Goal: Task Accomplishment & Management: Use online tool/utility

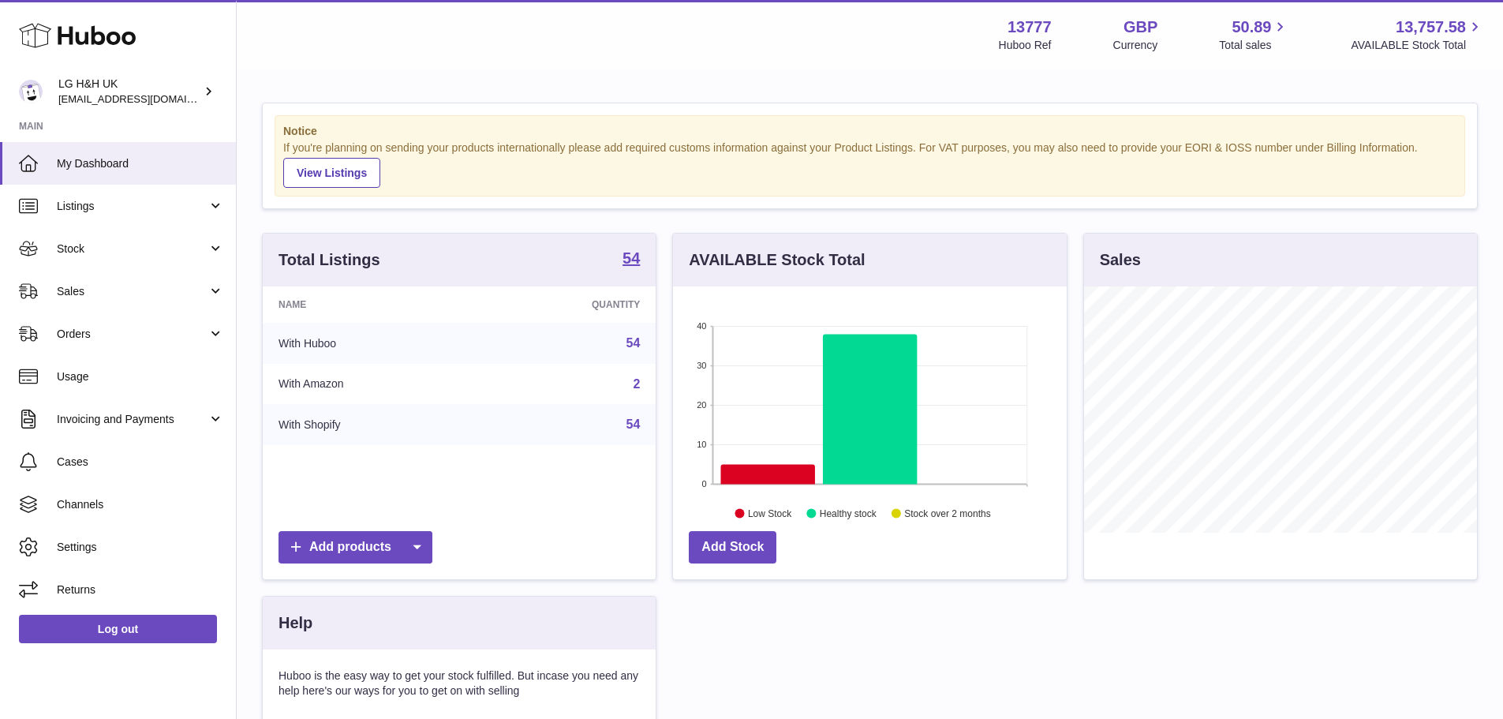
scroll to position [246, 394]
click at [97, 289] on span "Sales" at bounding box center [132, 291] width 151 height 15
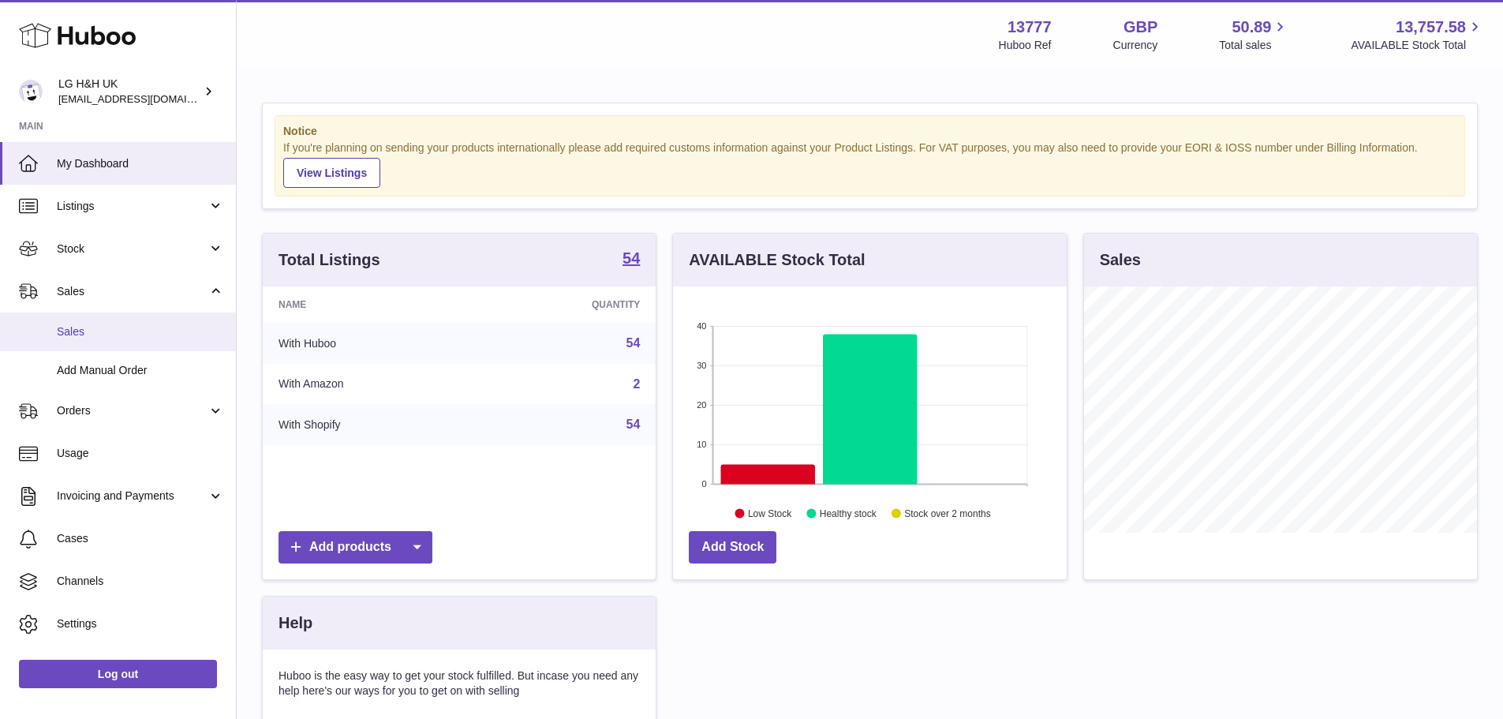
click at [95, 328] on span "Sales" at bounding box center [140, 331] width 167 height 15
click at [92, 332] on span "Sales" at bounding box center [140, 331] width 167 height 15
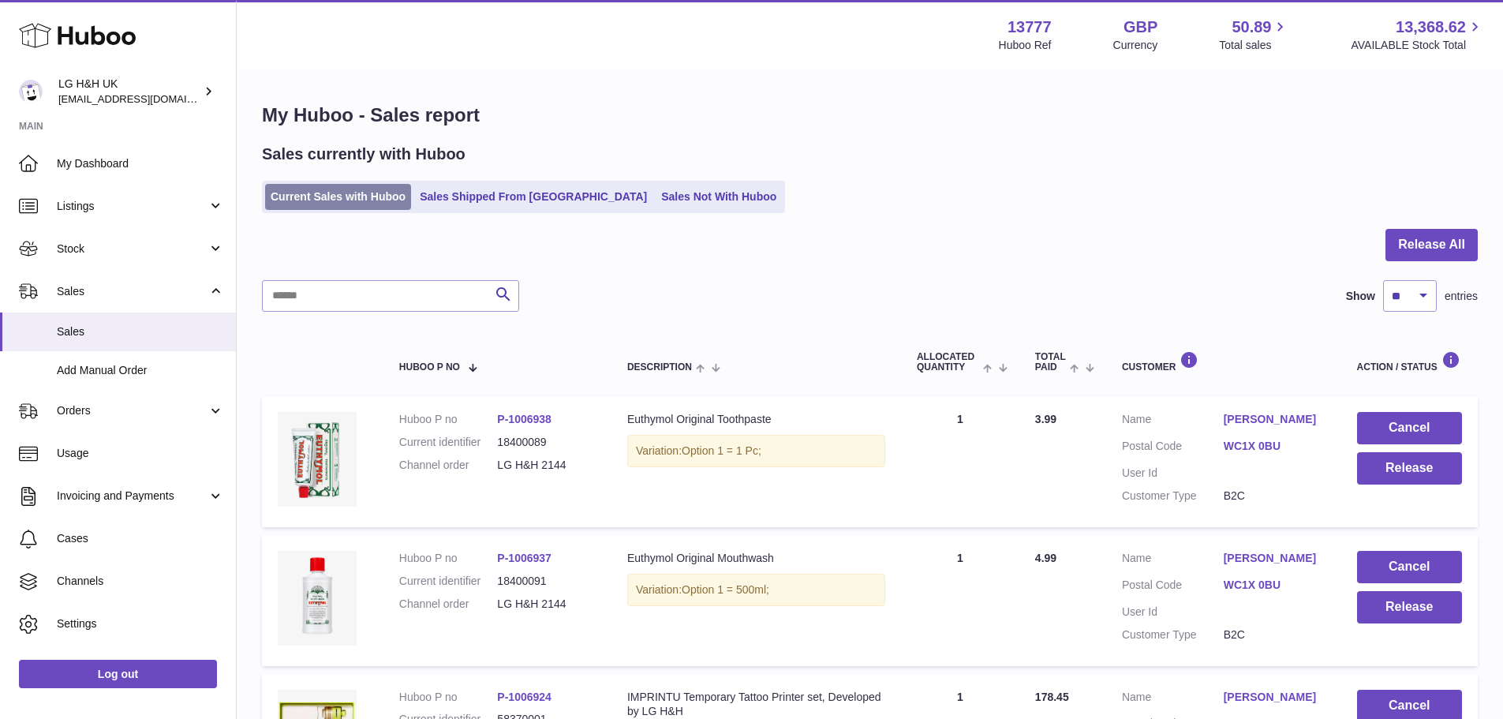
click at [308, 193] on link "Current Sales with Huboo" at bounding box center [338, 197] width 146 height 26
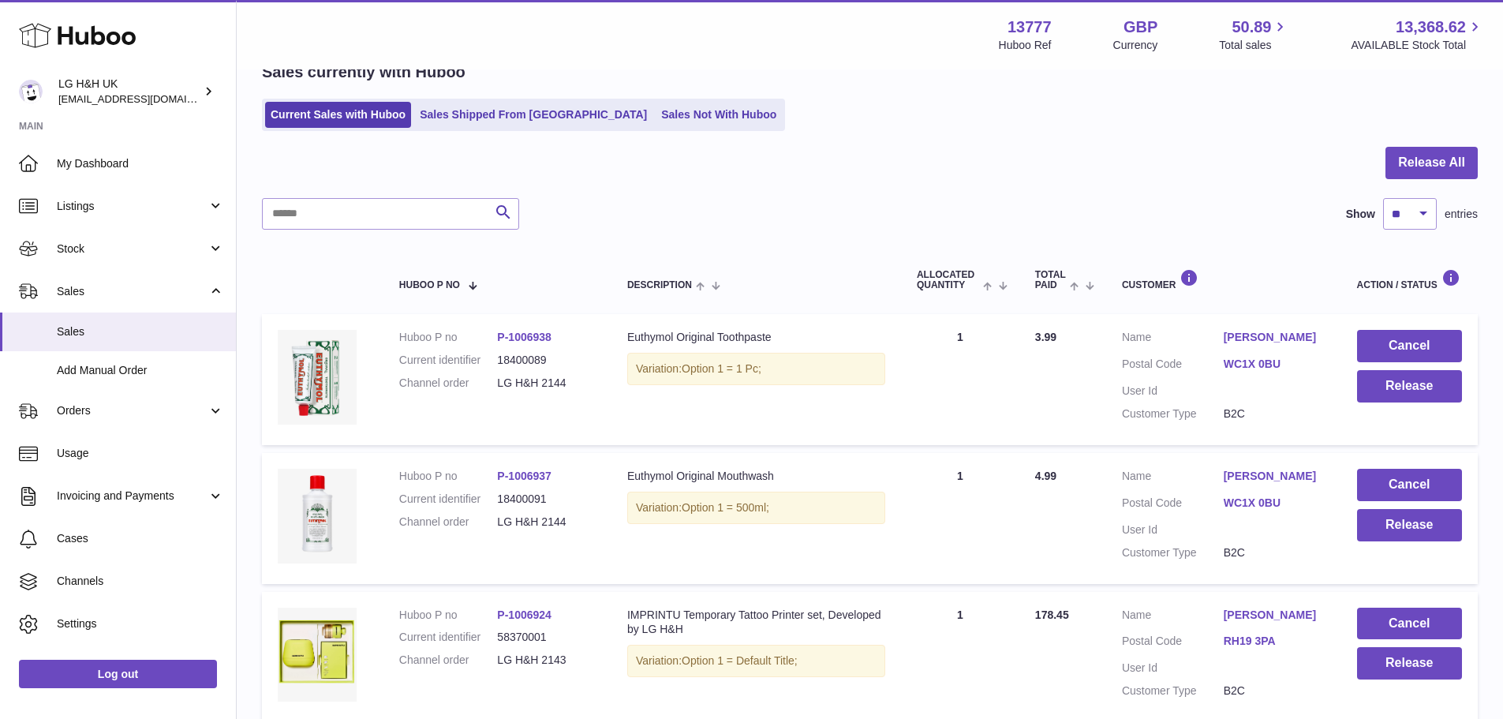
scroll to position [79, 0]
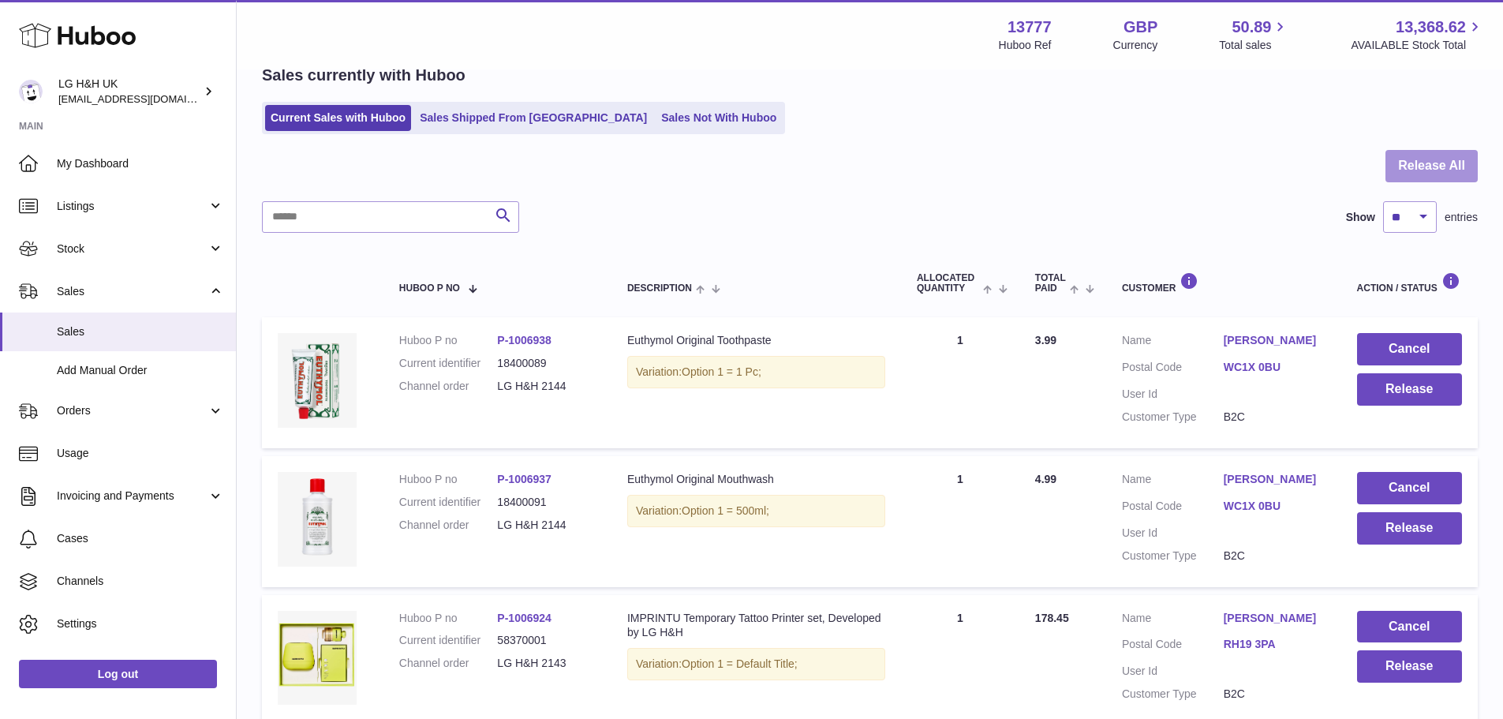
click at [1411, 164] on button "Release All" at bounding box center [1432, 166] width 92 height 32
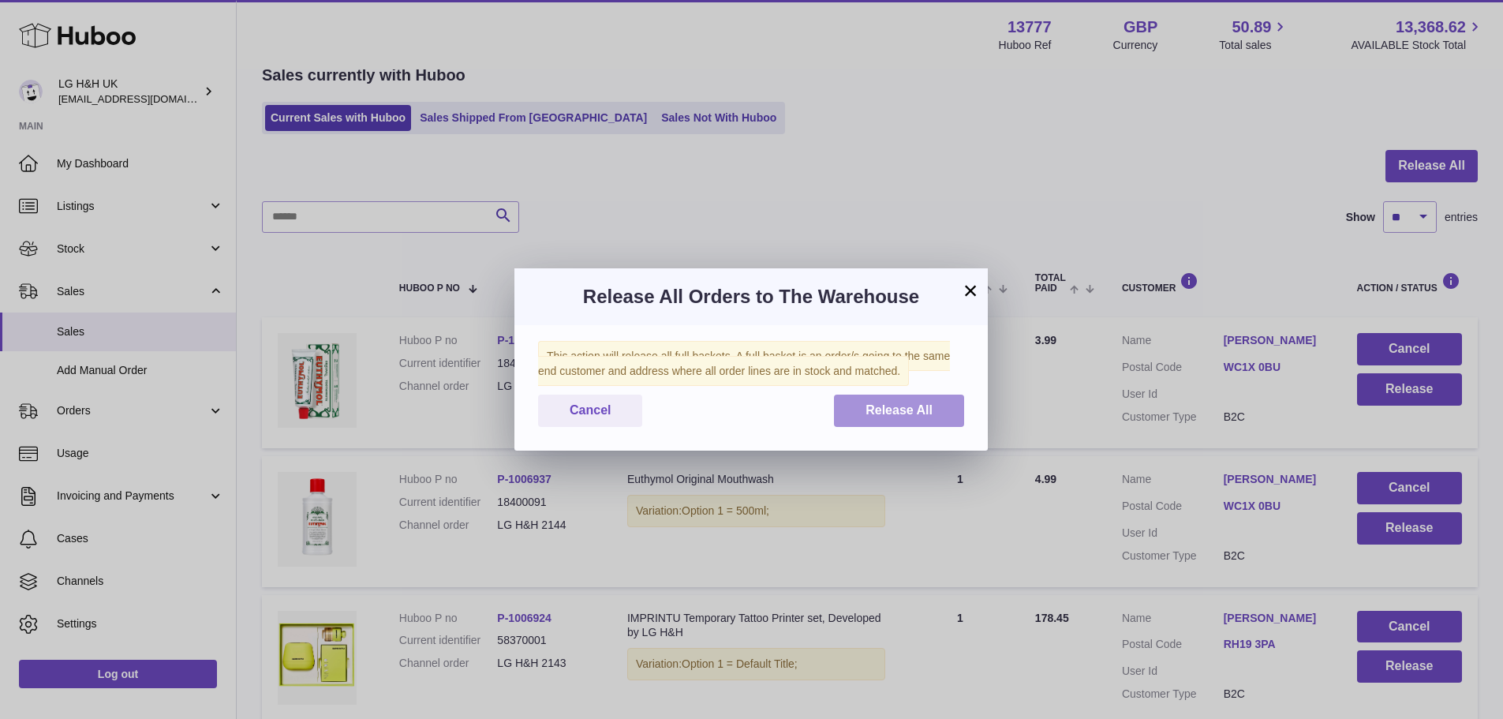
click at [924, 414] on span "Release All" at bounding box center [899, 409] width 67 height 13
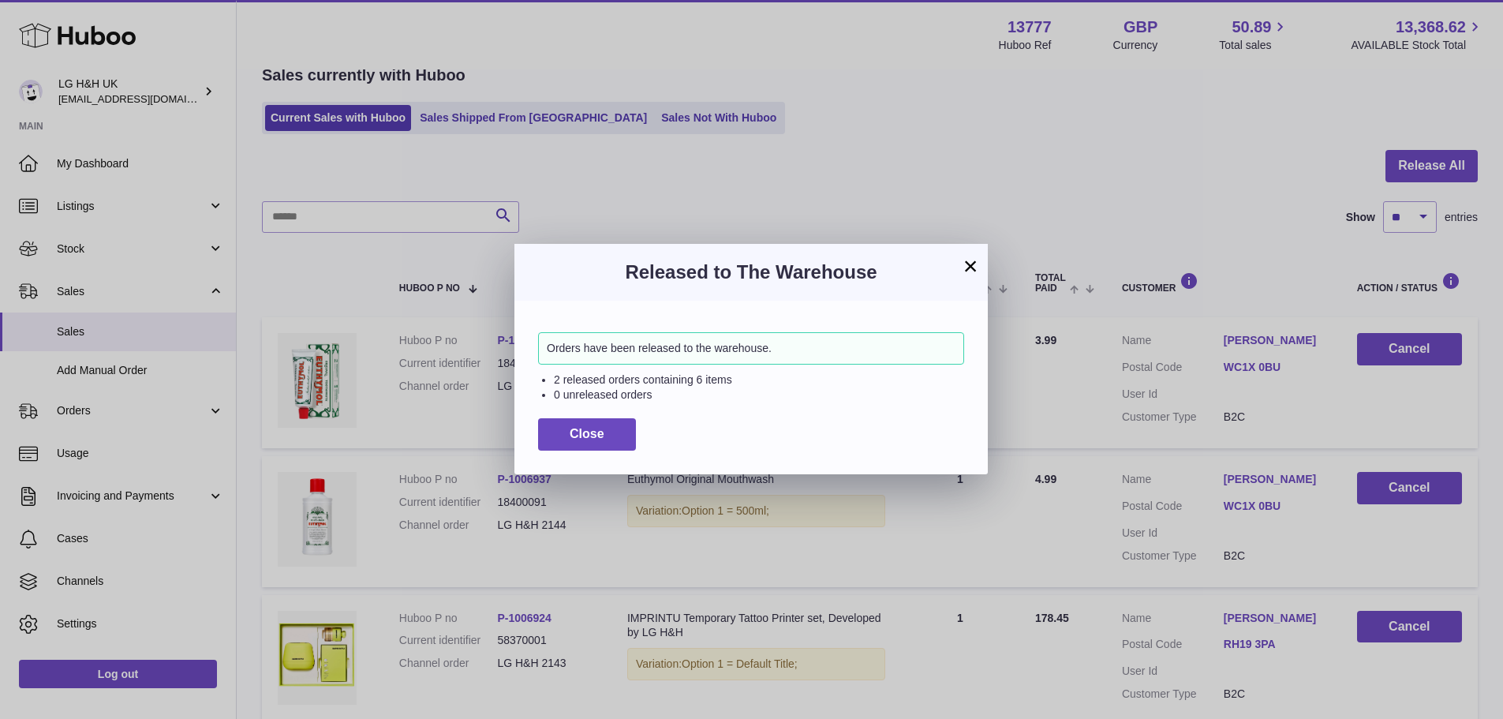
click at [964, 264] on button "×" at bounding box center [970, 265] width 19 height 19
